Goal: Information Seeking & Learning: Learn about a topic

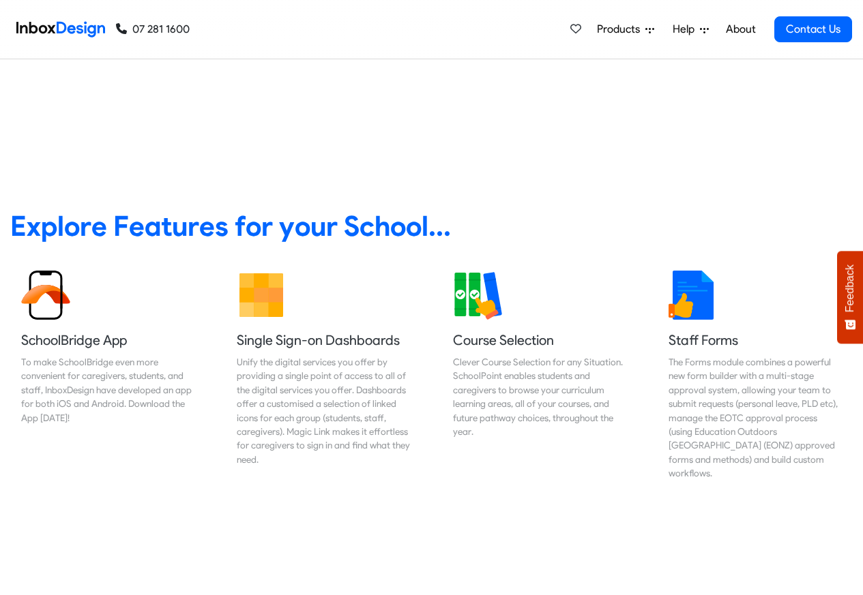
scroll to position [491, 0]
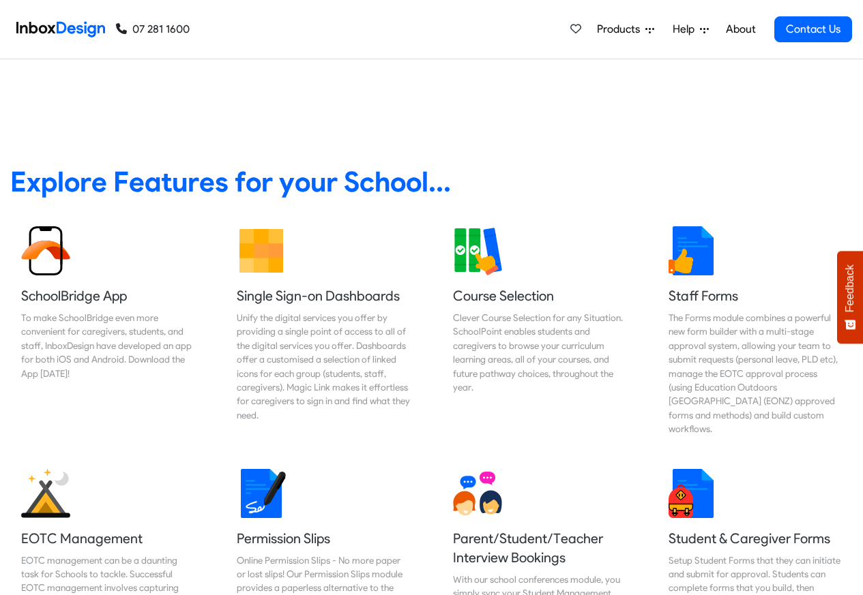
click at [625, 29] on span "Products" at bounding box center [621, 29] width 48 height 16
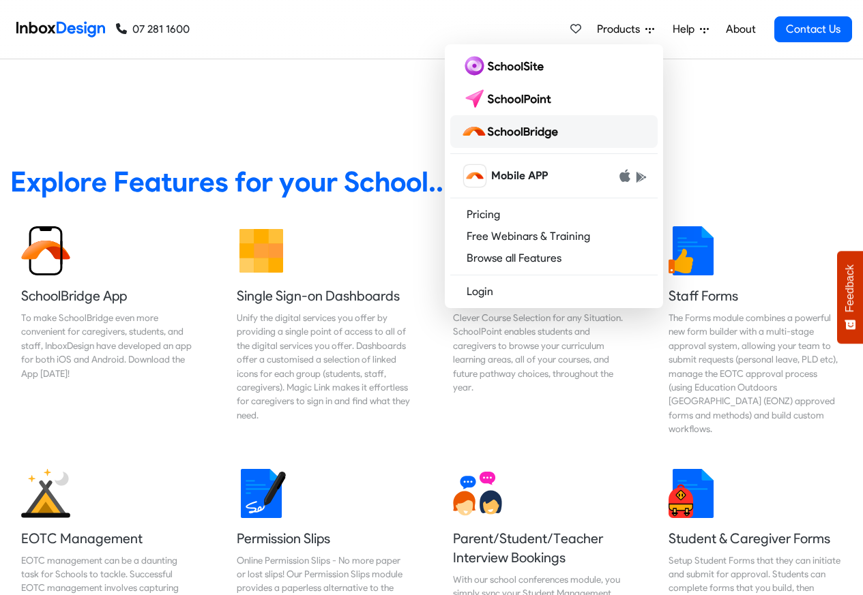
click at [541, 132] on img at bounding box center [512, 132] width 102 height 22
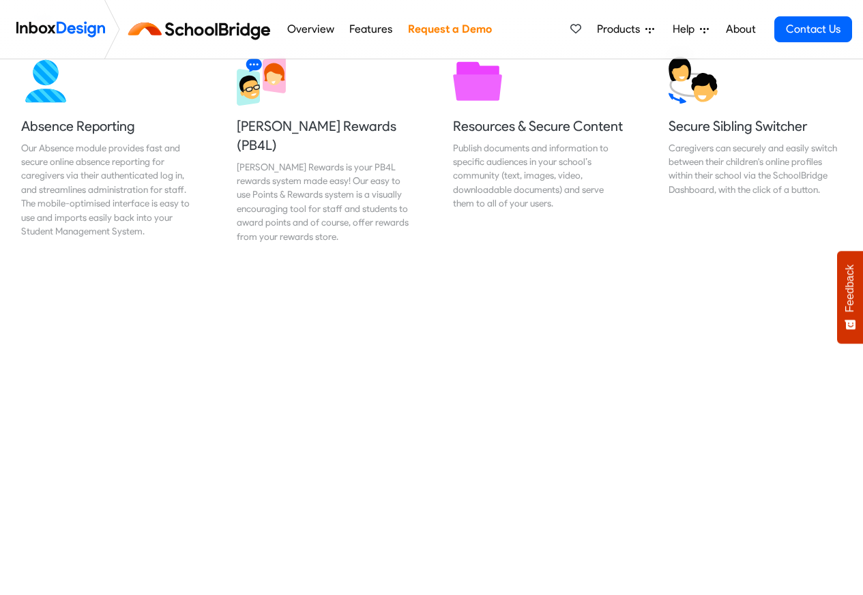
scroll to position [982, 0]
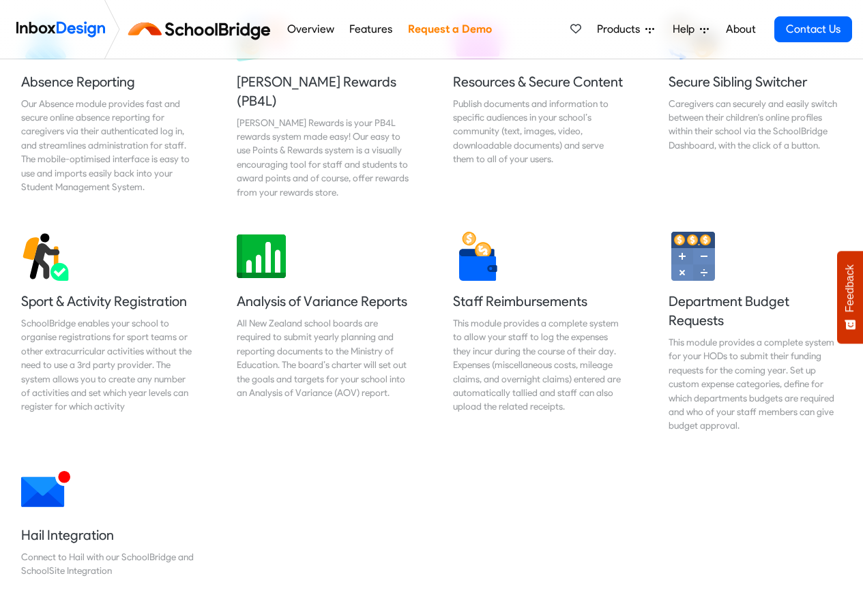
click at [297, 29] on link "Overview" at bounding box center [310, 29] width 55 height 27
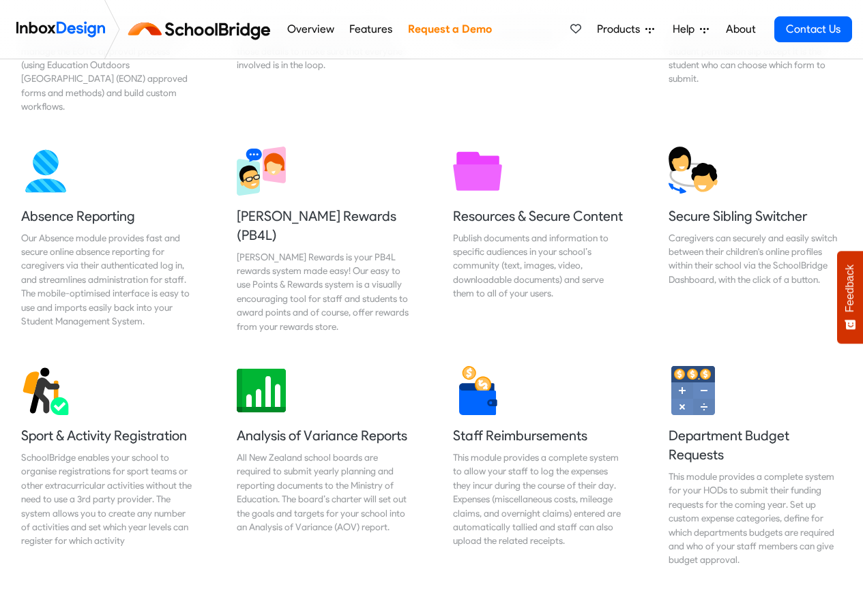
scroll to position [982, 0]
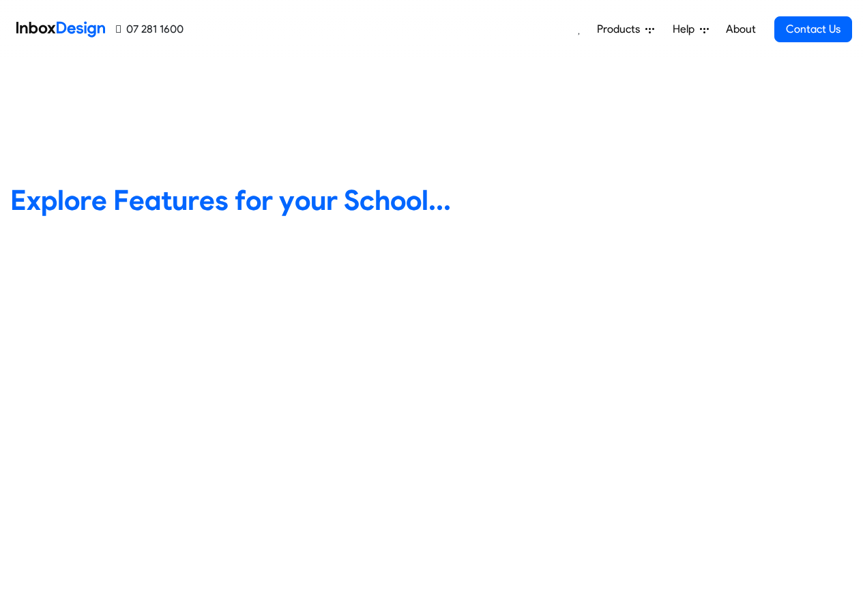
scroll to position [491, 0]
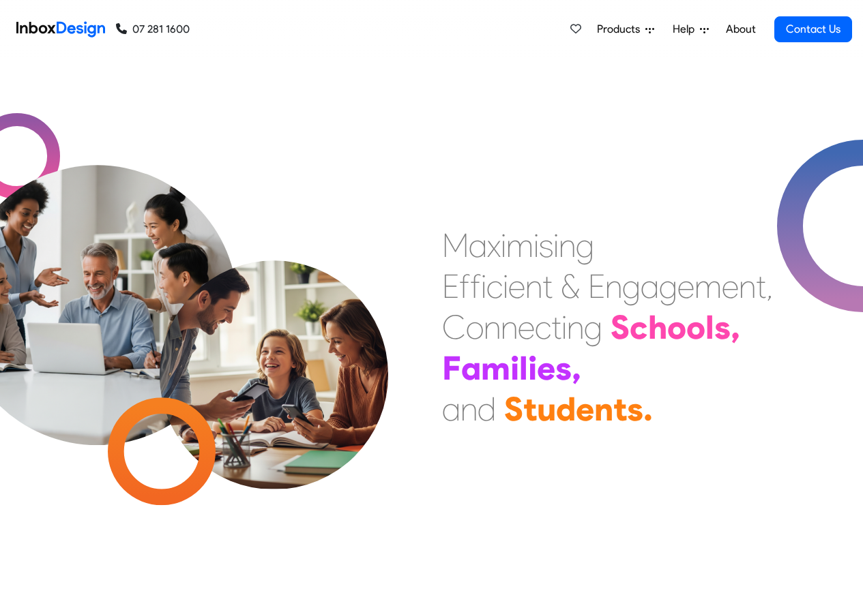
click at [628, 30] on span "Products" at bounding box center [621, 29] width 48 height 16
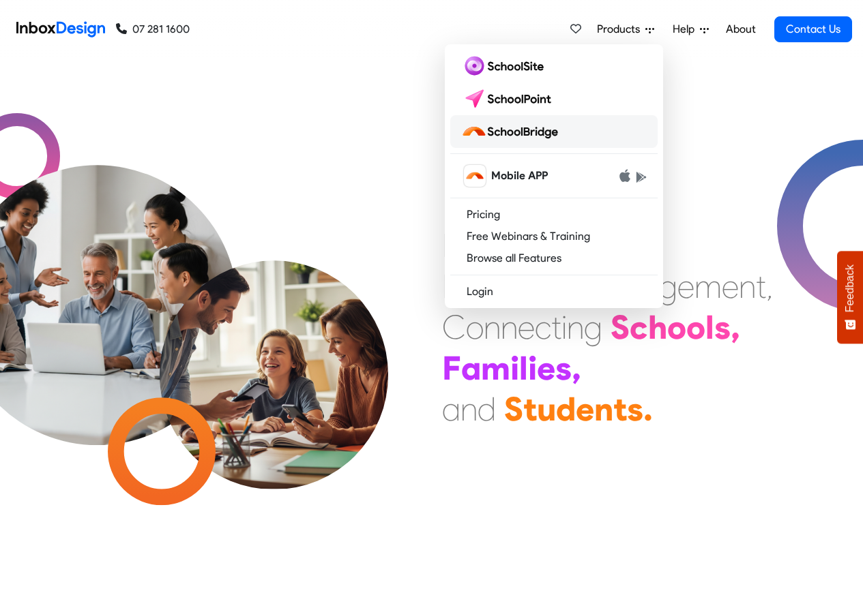
click at [513, 132] on img at bounding box center [512, 132] width 102 height 22
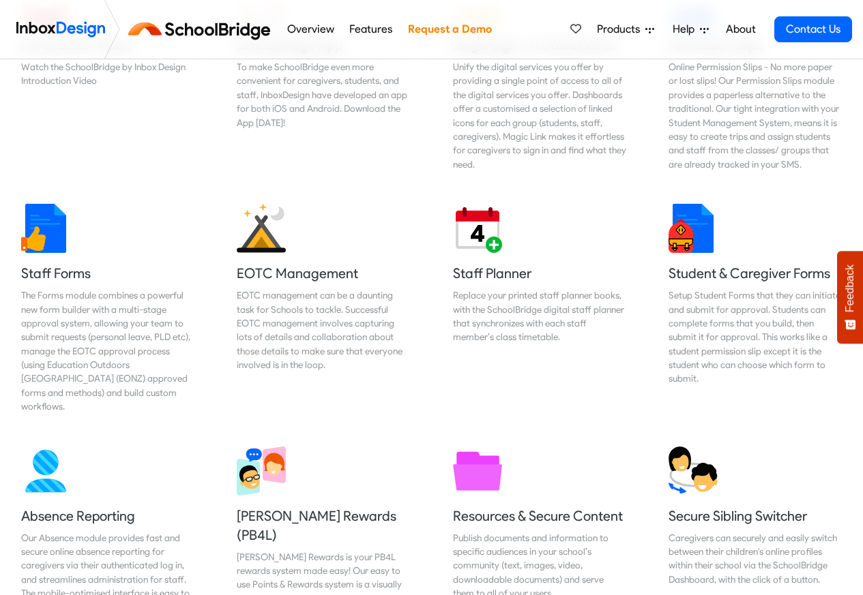
scroll to position [900, 0]
